Goal: Transaction & Acquisition: Purchase product/service

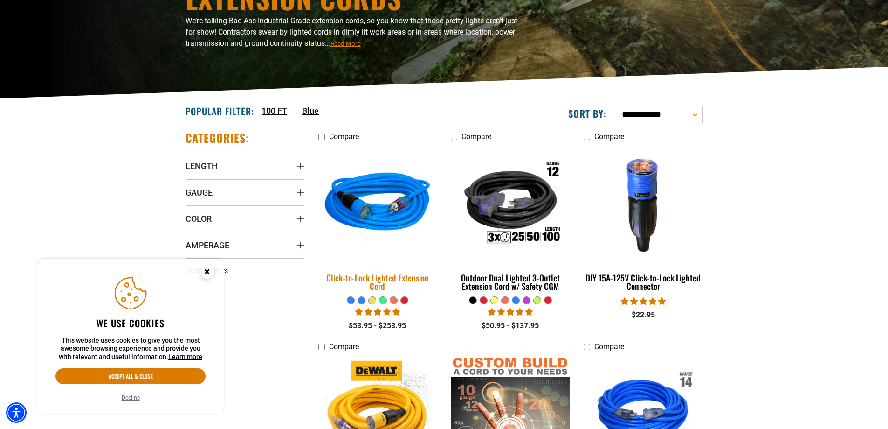
scroll to position [140, 0]
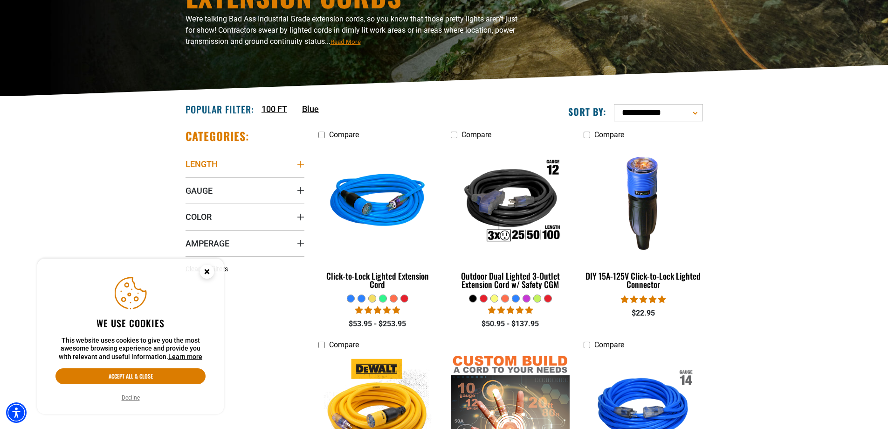
click at [201, 163] on span "Length" at bounding box center [202, 164] width 32 height 11
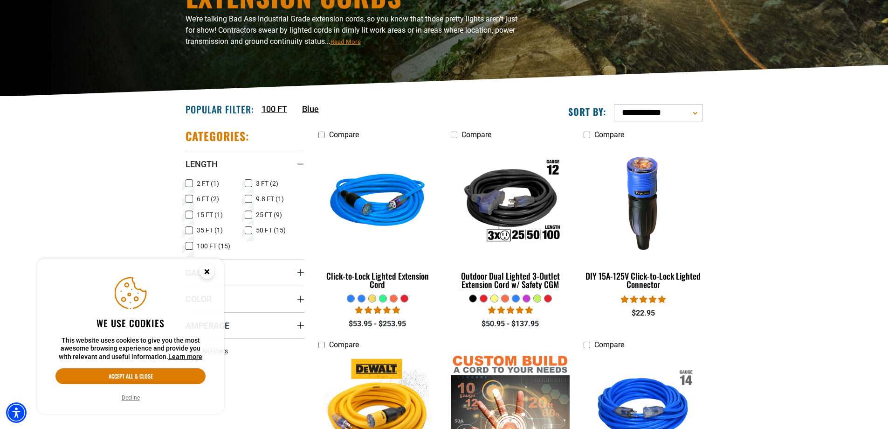
click at [189, 245] on icon at bounding box center [189, 246] width 7 height 12
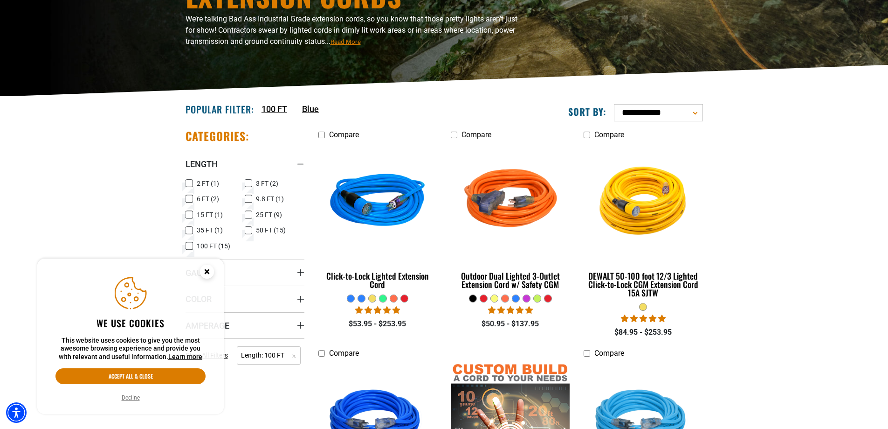
click at [249, 229] on icon at bounding box center [248, 230] width 7 height 12
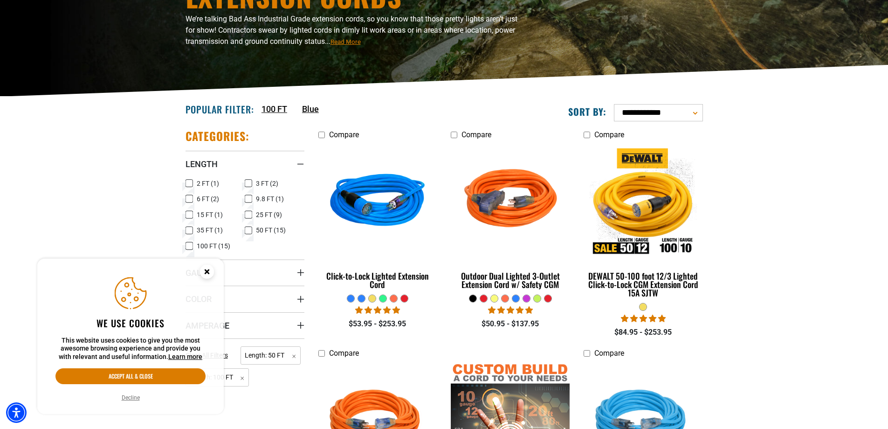
click at [189, 246] on icon at bounding box center [189, 246] width 4 height 2
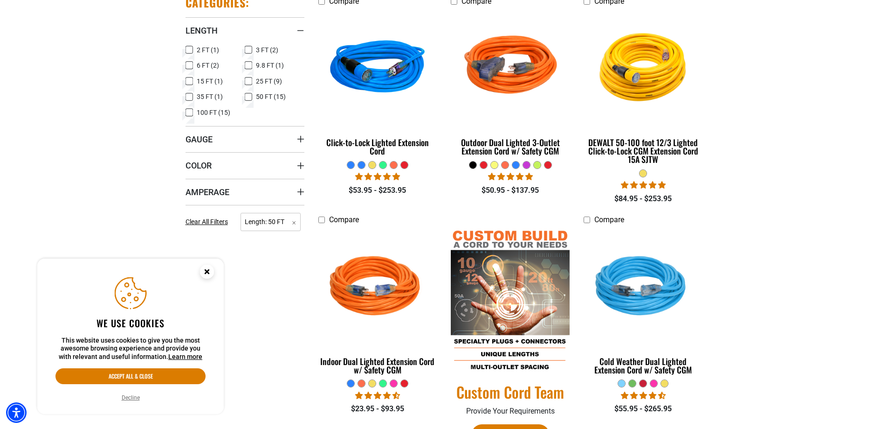
scroll to position [280, 0]
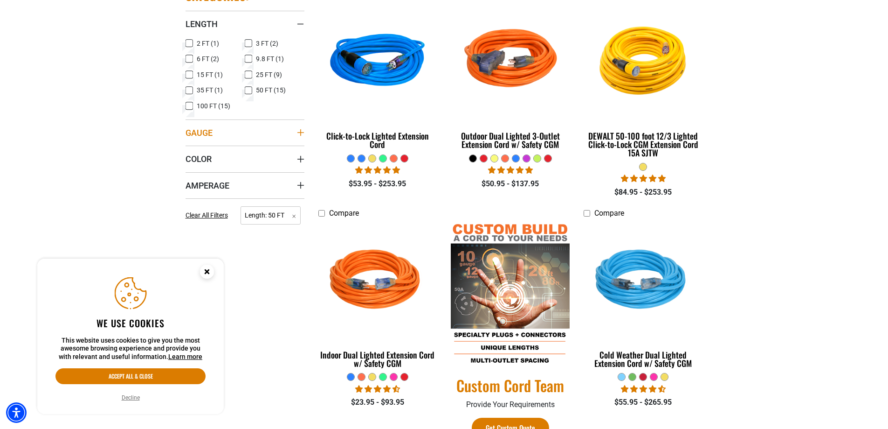
click at [209, 132] on span "Gauge" at bounding box center [199, 132] width 27 height 11
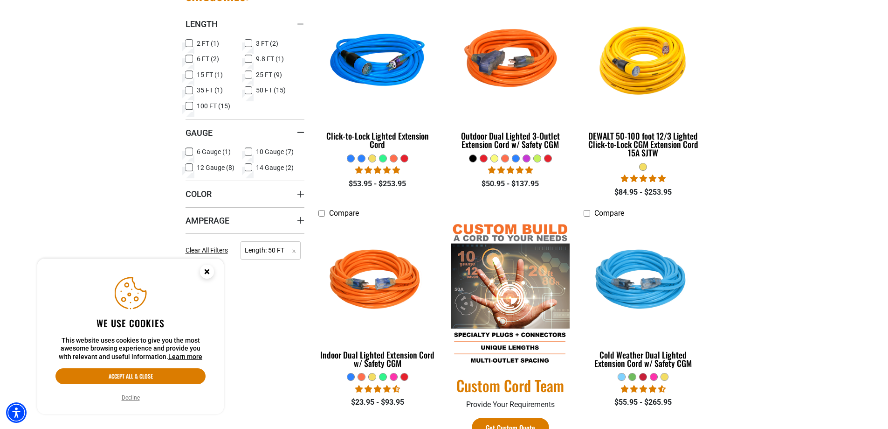
click at [189, 168] on icon at bounding box center [189, 167] width 7 height 12
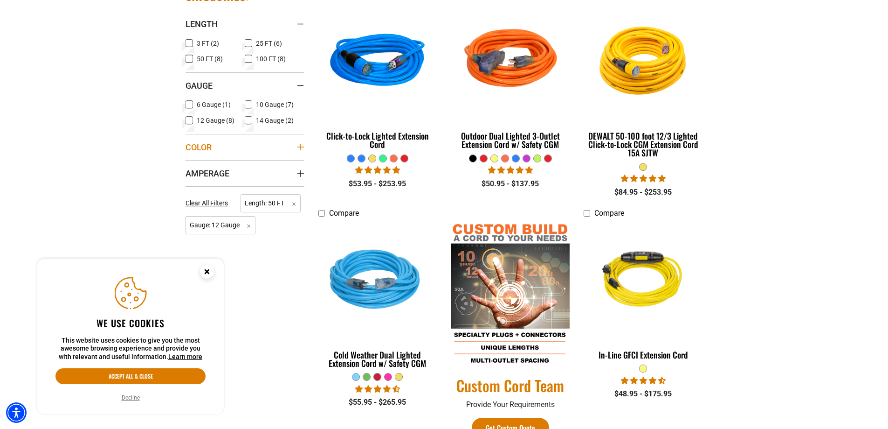
click at [253, 141] on summary "Color" at bounding box center [245, 147] width 119 height 26
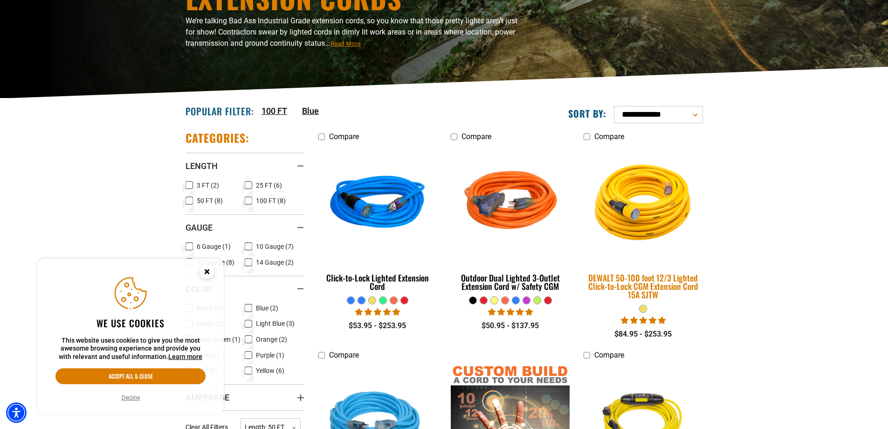
scroll to position [140, 0]
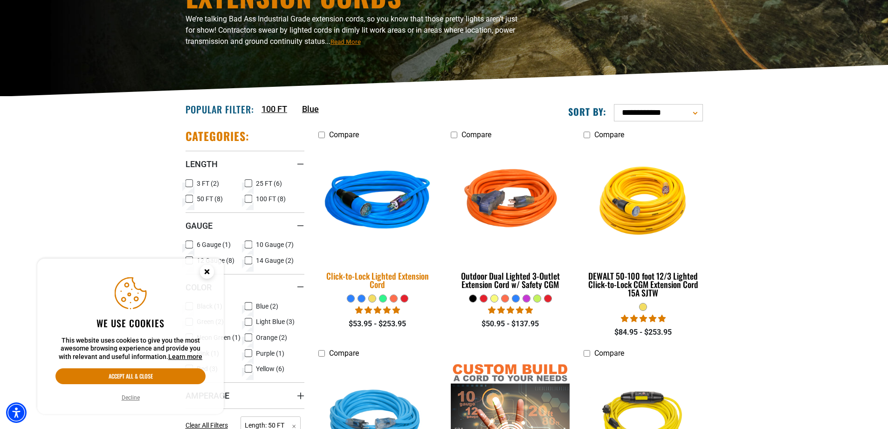
click at [392, 220] on img at bounding box center [377, 201] width 131 height 119
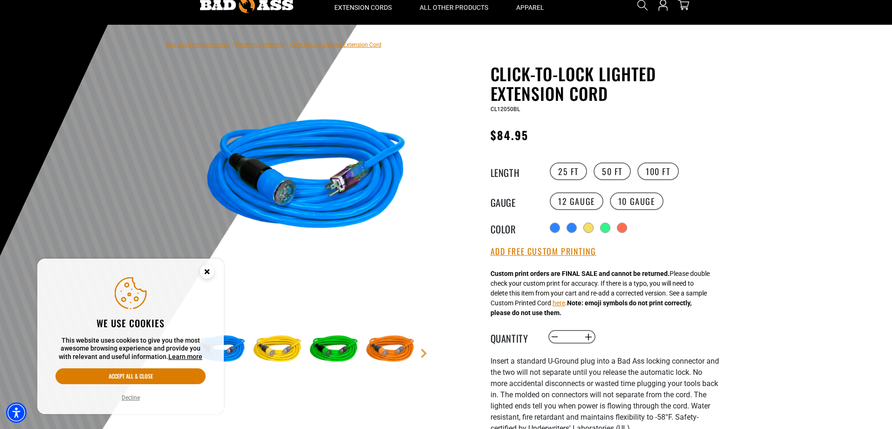
scroll to position [47, 0]
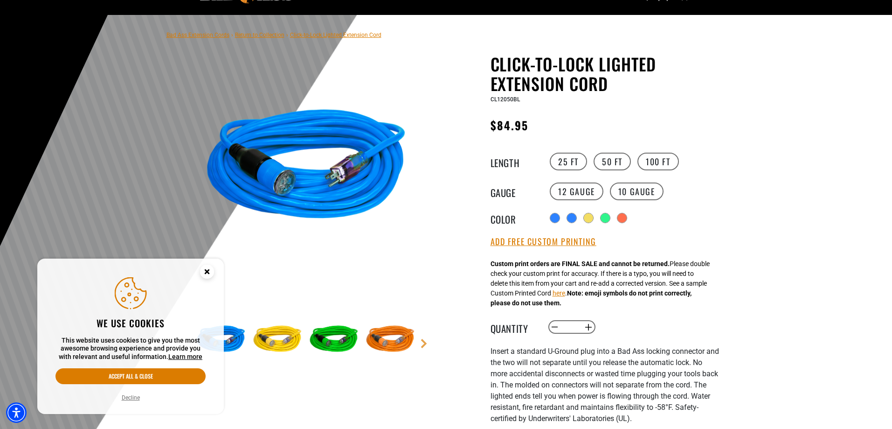
click at [208, 268] on circle "Close this option" at bounding box center [207, 271] width 14 height 14
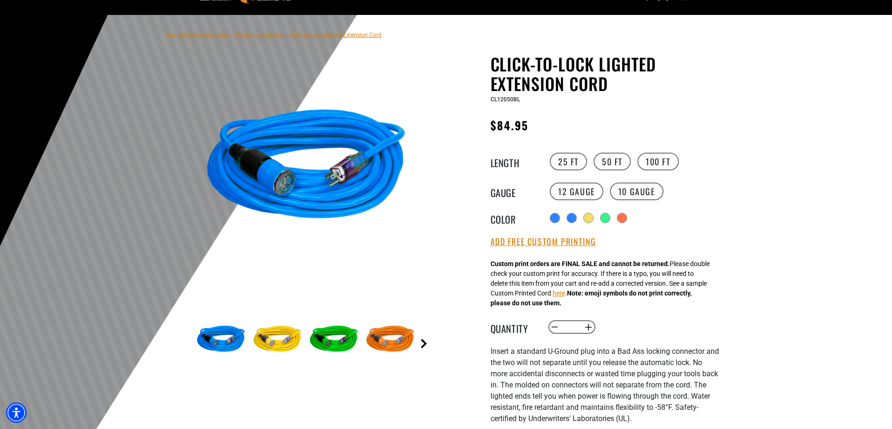
click at [422, 343] on link "Next" at bounding box center [423, 343] width 9 height 9
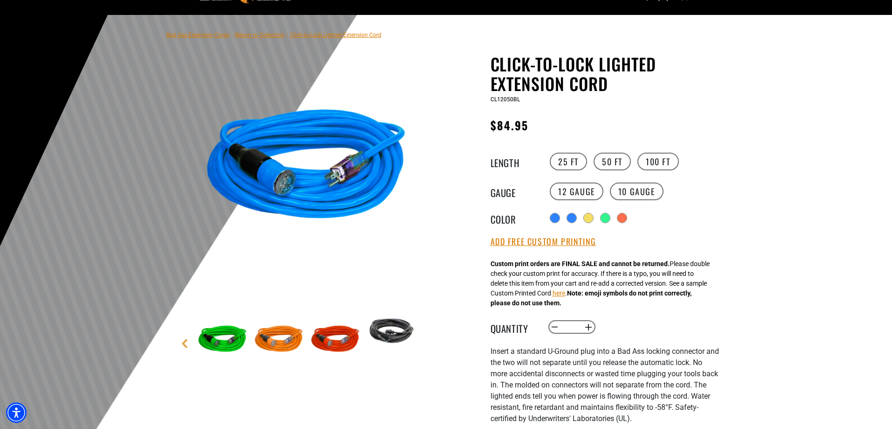
click at [340, 343] on img at bounding box center [335, 339] width 54 height 54
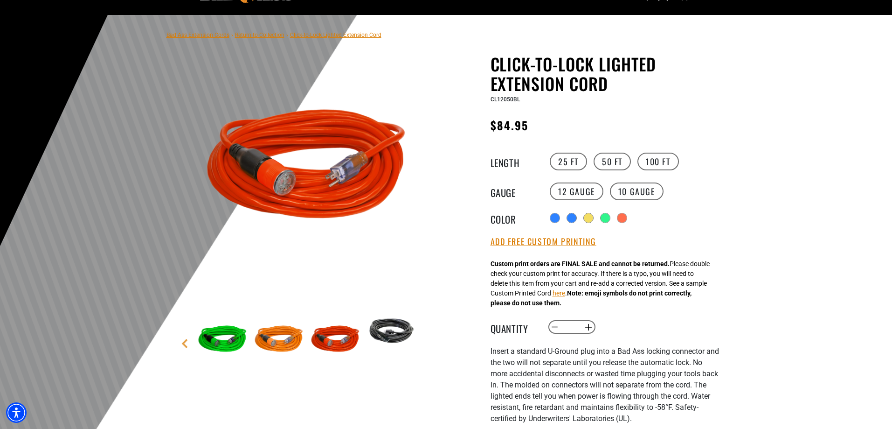
click at [289, 343] on img at bounding box center [279, 339] width 54 height 54
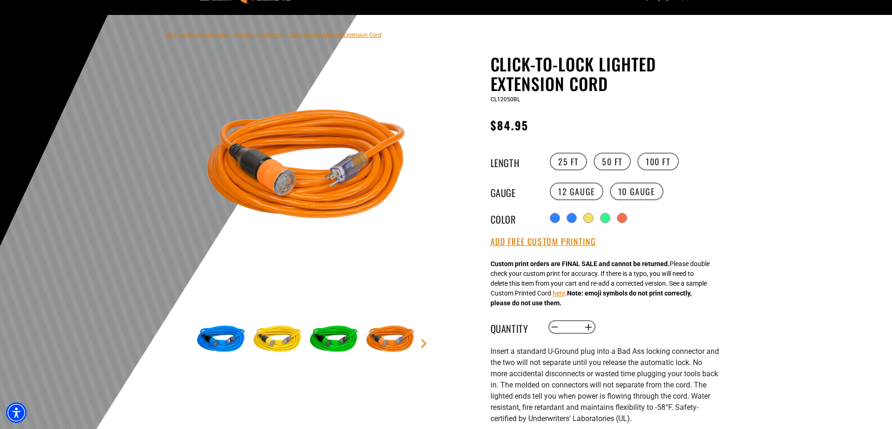
click at [223, 342] on img at bounding box center [221, 339] width 54 height 54
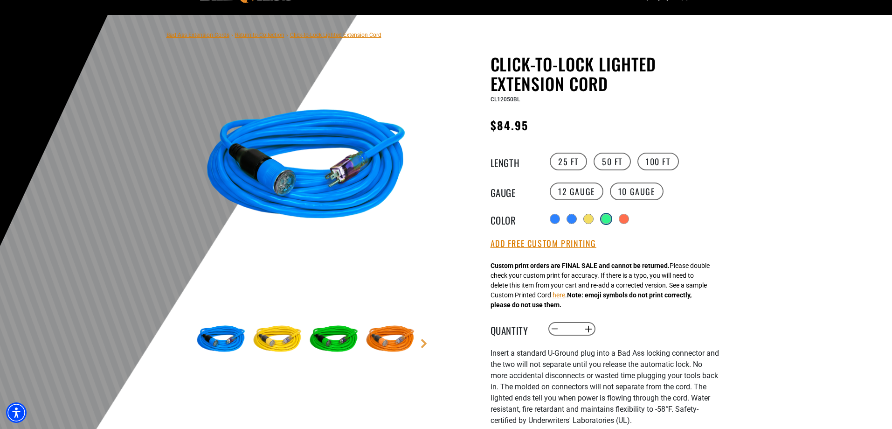
click at [610, 219] on div at bounding box center [606, 218] width 9 height 9
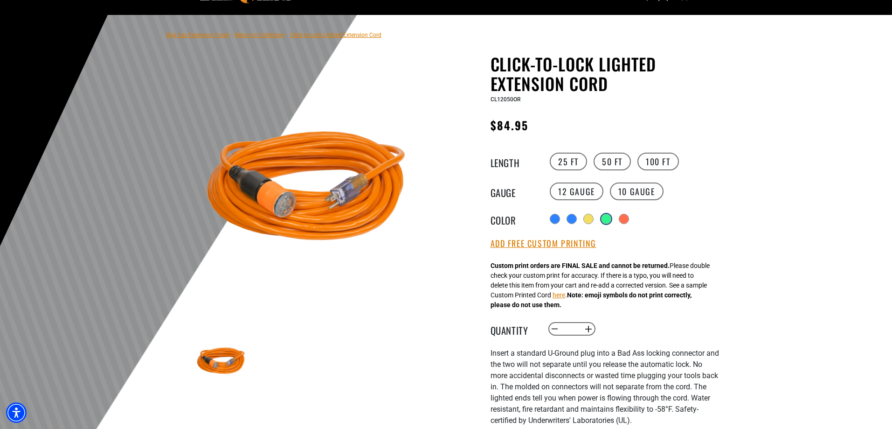
click at [606, 216] on div at bounding box center [606, 218] width 9 height 9
click at [590, 220] on div at bounding box center [589, 218] width 9 height 9
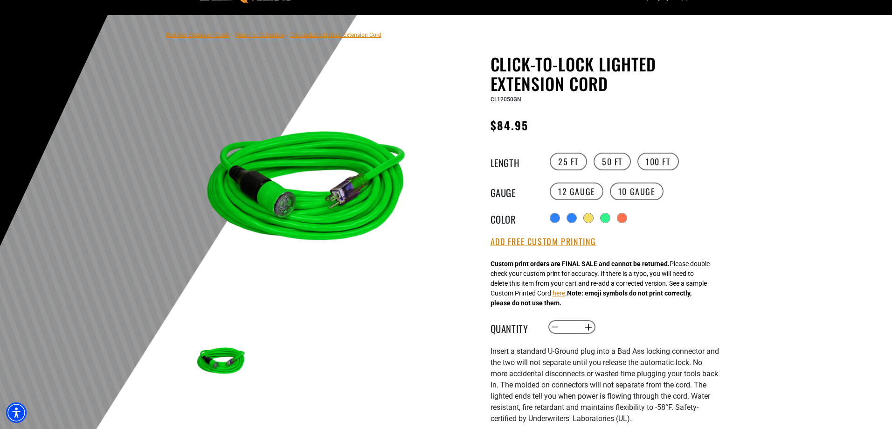
click at [562, 221] on div "Radio button Radio button Radio button Radio button Radio button products.produ…" at bounding box center [634, 217] width 172 height 15
click at [554, 220] on div at bounding box center [555, 218] width 9 height 9
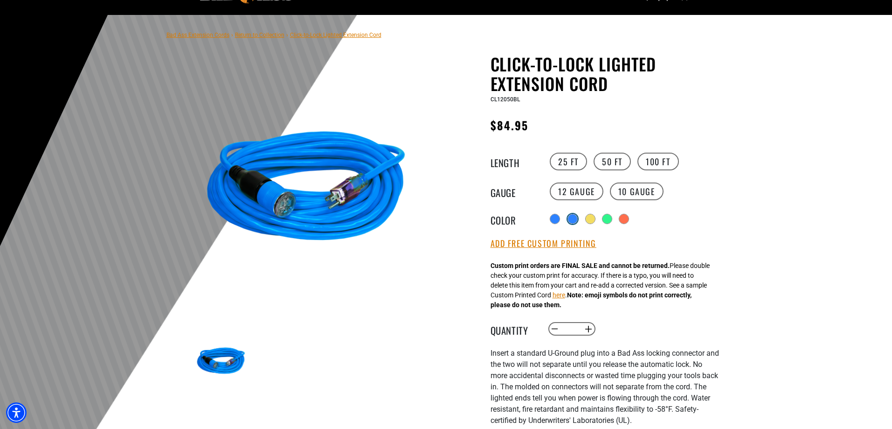
click at [574, 219] on div at bounding box center [572, 218] width 9 height 9
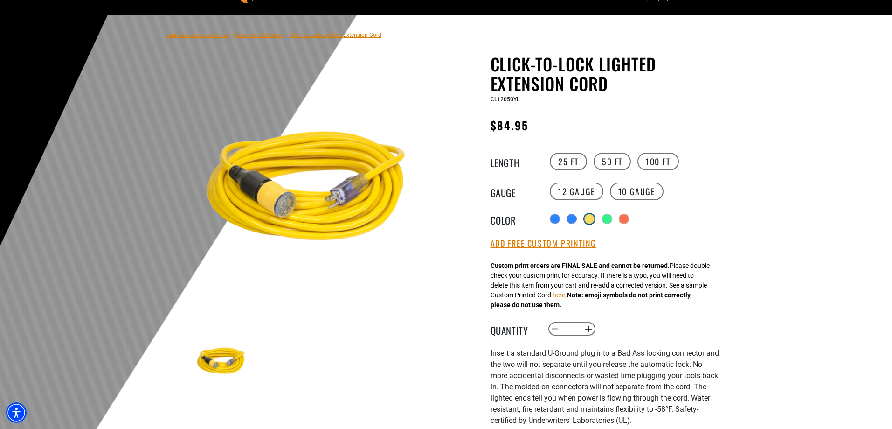
click at [589, 220] on div at bounding box center [589, 218] width 9 height 9
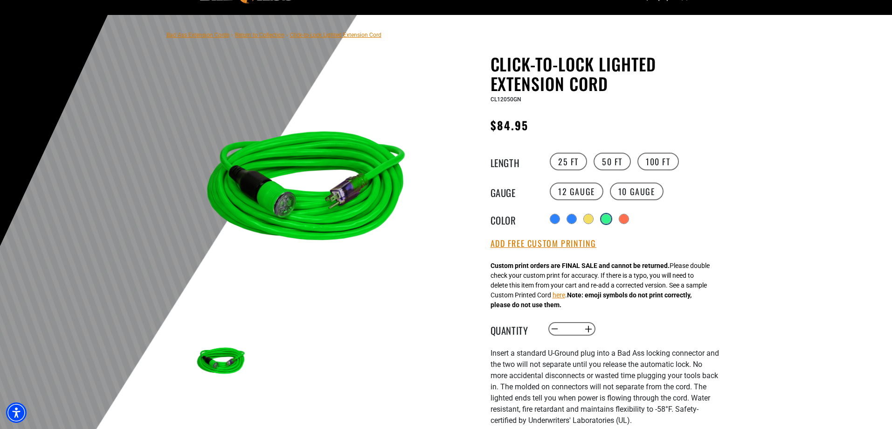
click at [611, 219] on div at bounding box center [606, 218] width 9 height 9
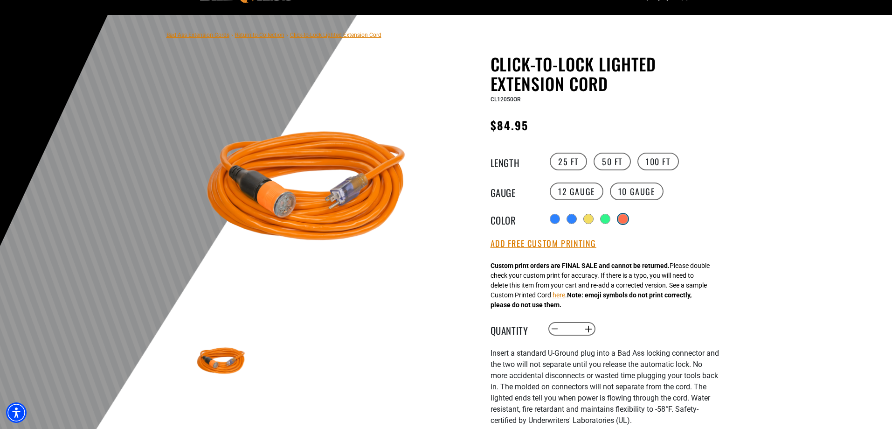
click at [624, 219] on div at bounding box center [622, 218] width 9 height 9
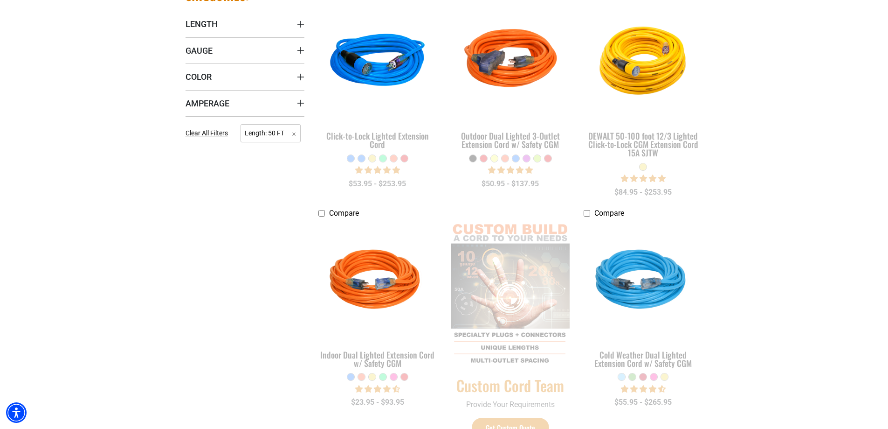
scroll to position [140, 0]
